Goal: Task Accomplishment & Management: Use online tool/utility

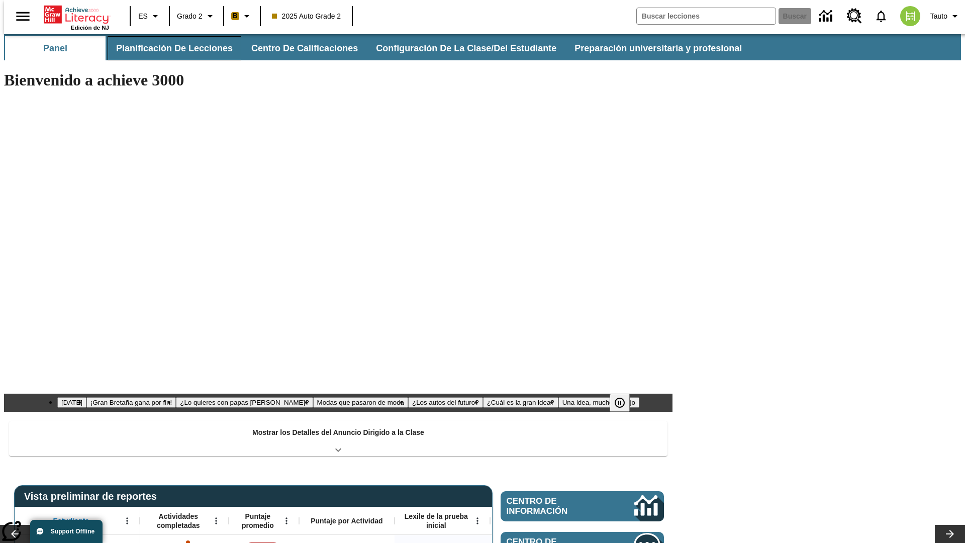
click at [168, 48] on button "Planificación de lecciones" at bounding box center [175, 48] width 134 height 24
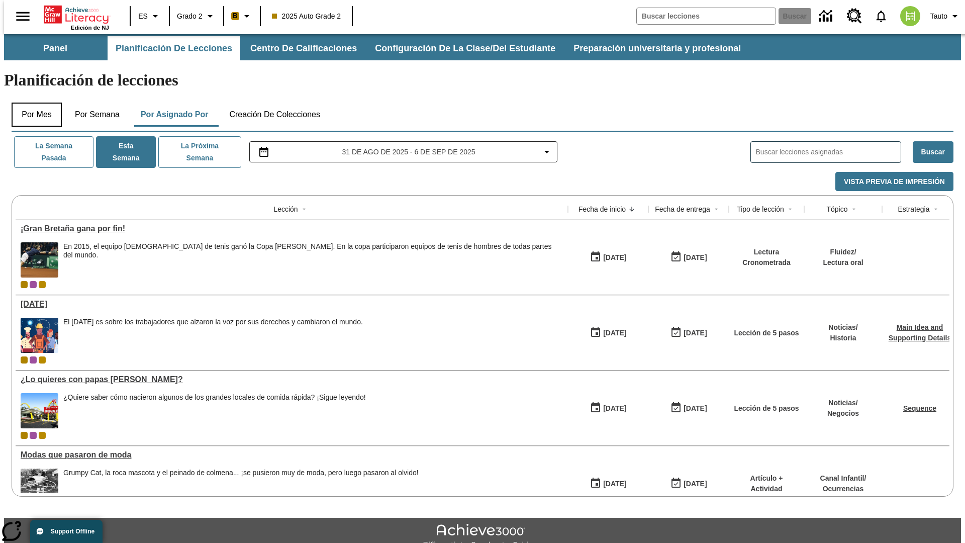
click at [33, 103] on button "Por mes" at bounding box center [37, 115] width 50 height 24
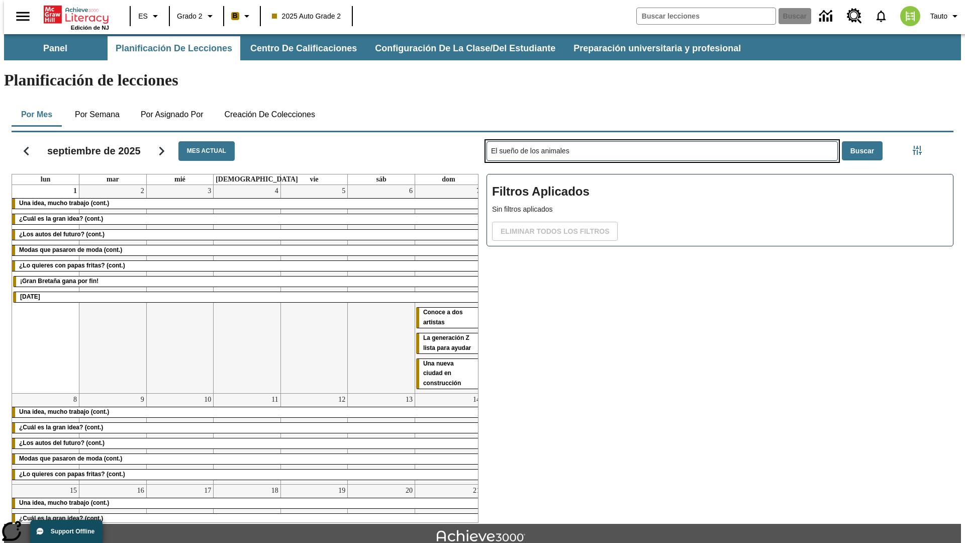
type input "El sueño de los animales"
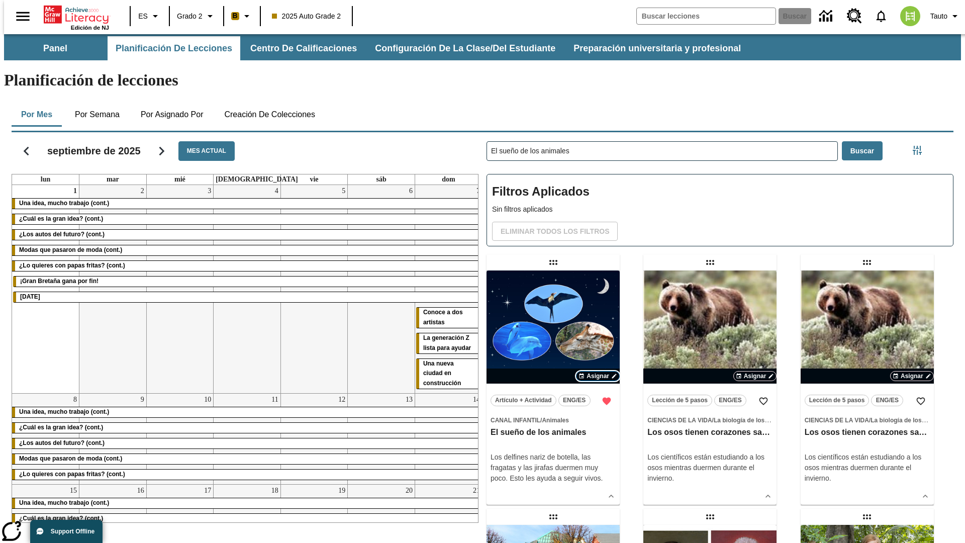
click at [598, 372] on span "Asignar" at bounding box center [598, 376] width 23 height 9
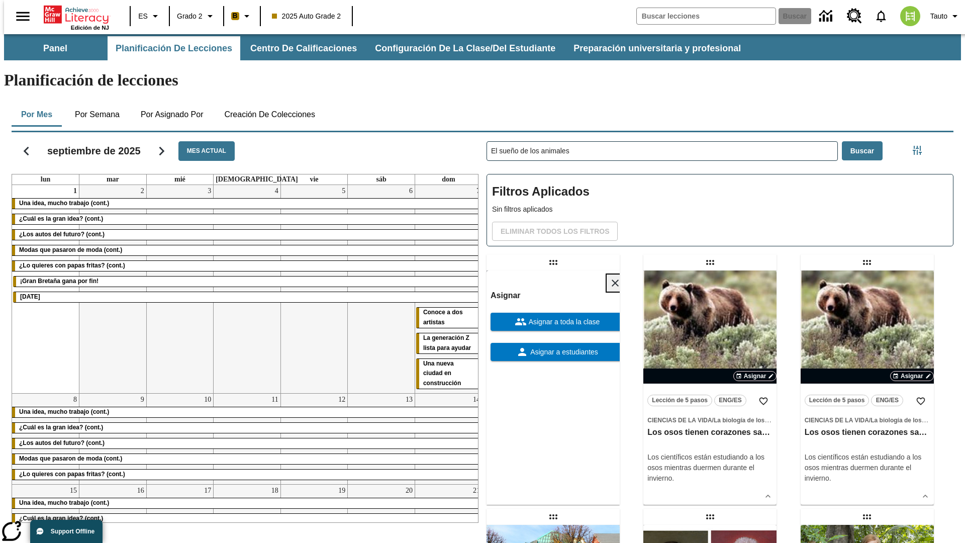
scroll to position [273, 0]
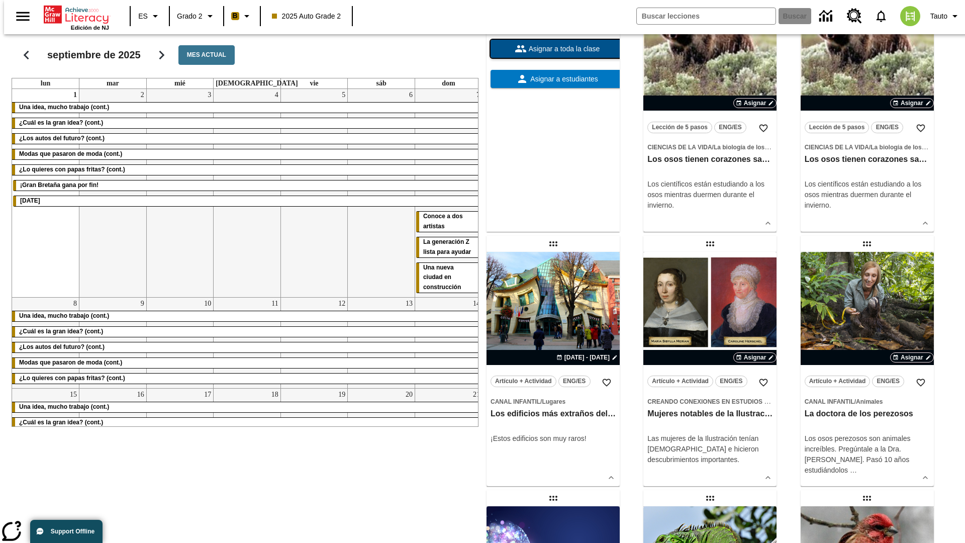
click at [553, 54] on span "Asignar a toda la clase" at bounding box center [563, 49] width 73 height 11
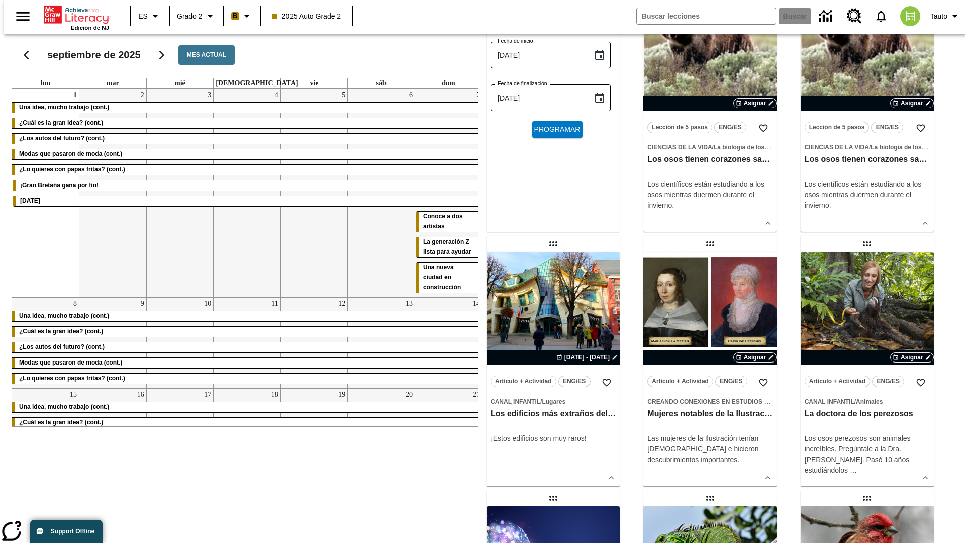
scroll to position [0, 0]
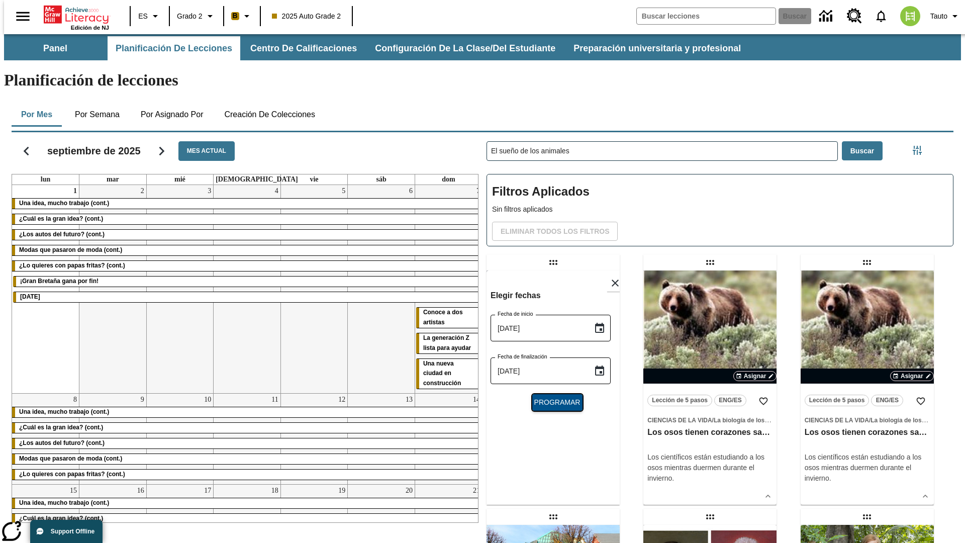
click at [553, 397] on span "Programar" at bounding box center [557, 402] width 46 height 11
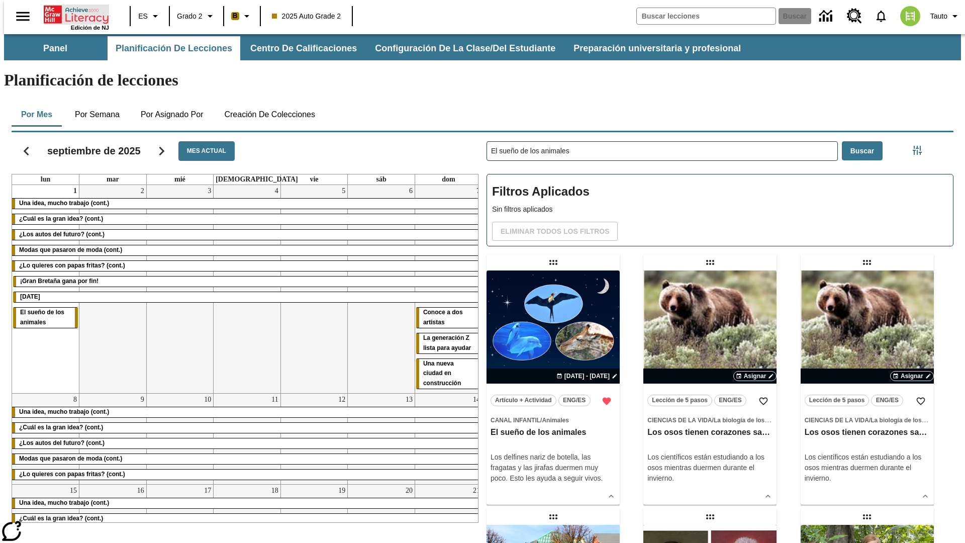
click at [72, 14] on icon "Portada" at bounding box center [77, 15] width 67 height 20
